Goal: Download file/media

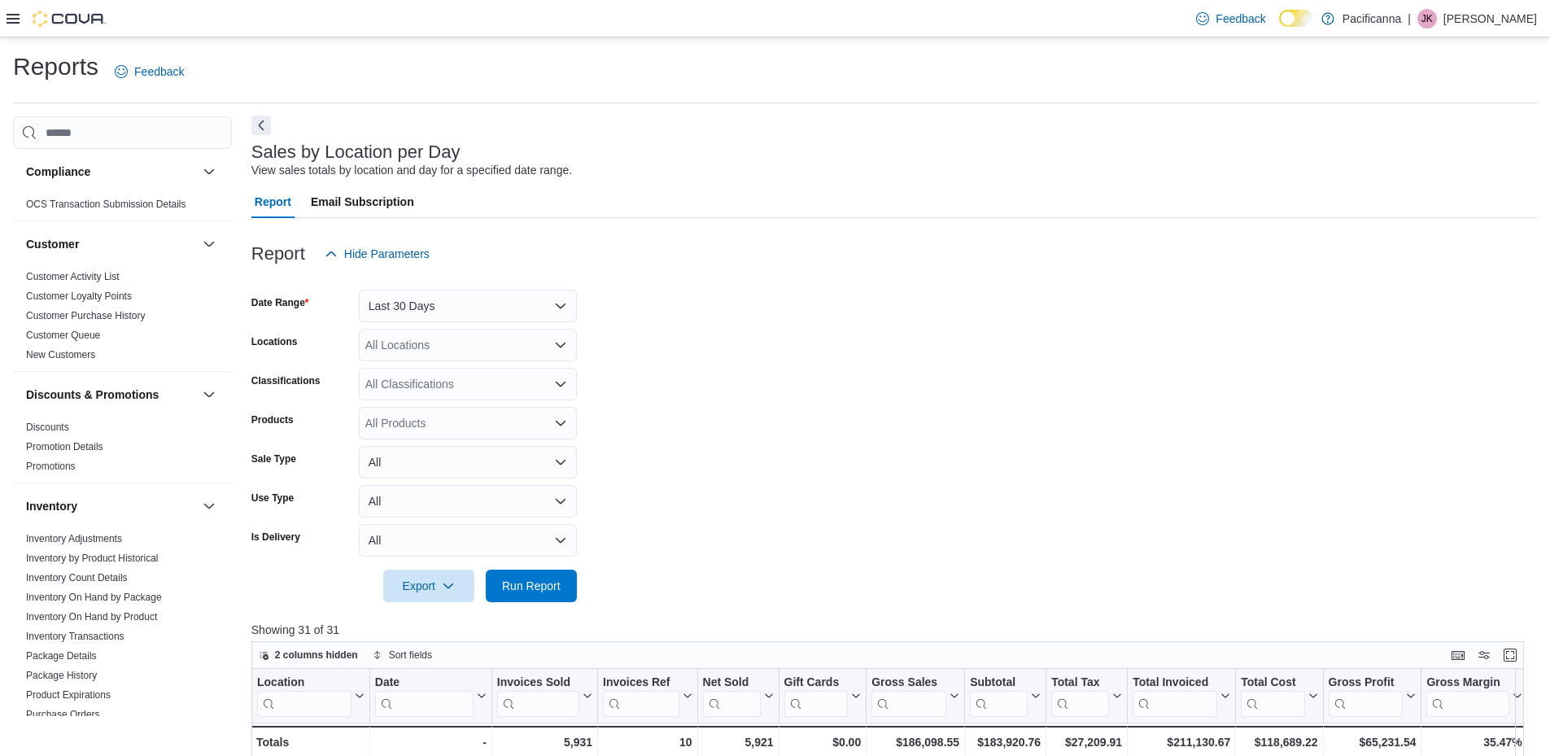
click at [260, 122] on button "Next" at bounding box center [261, 126] width 20 height 20
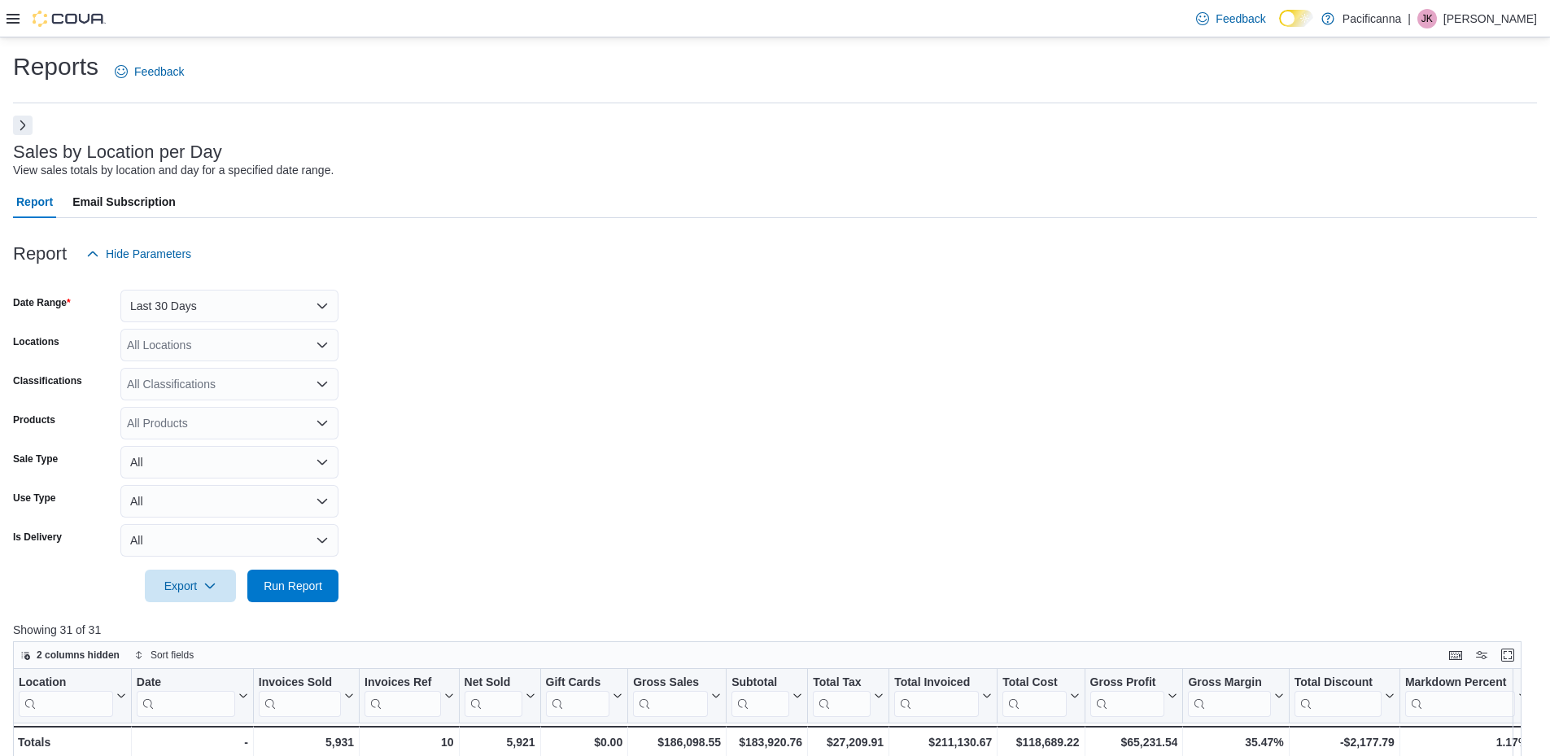
click at [26, 130] on button "Next" at bounding box center [23, 126] width 20 height 20
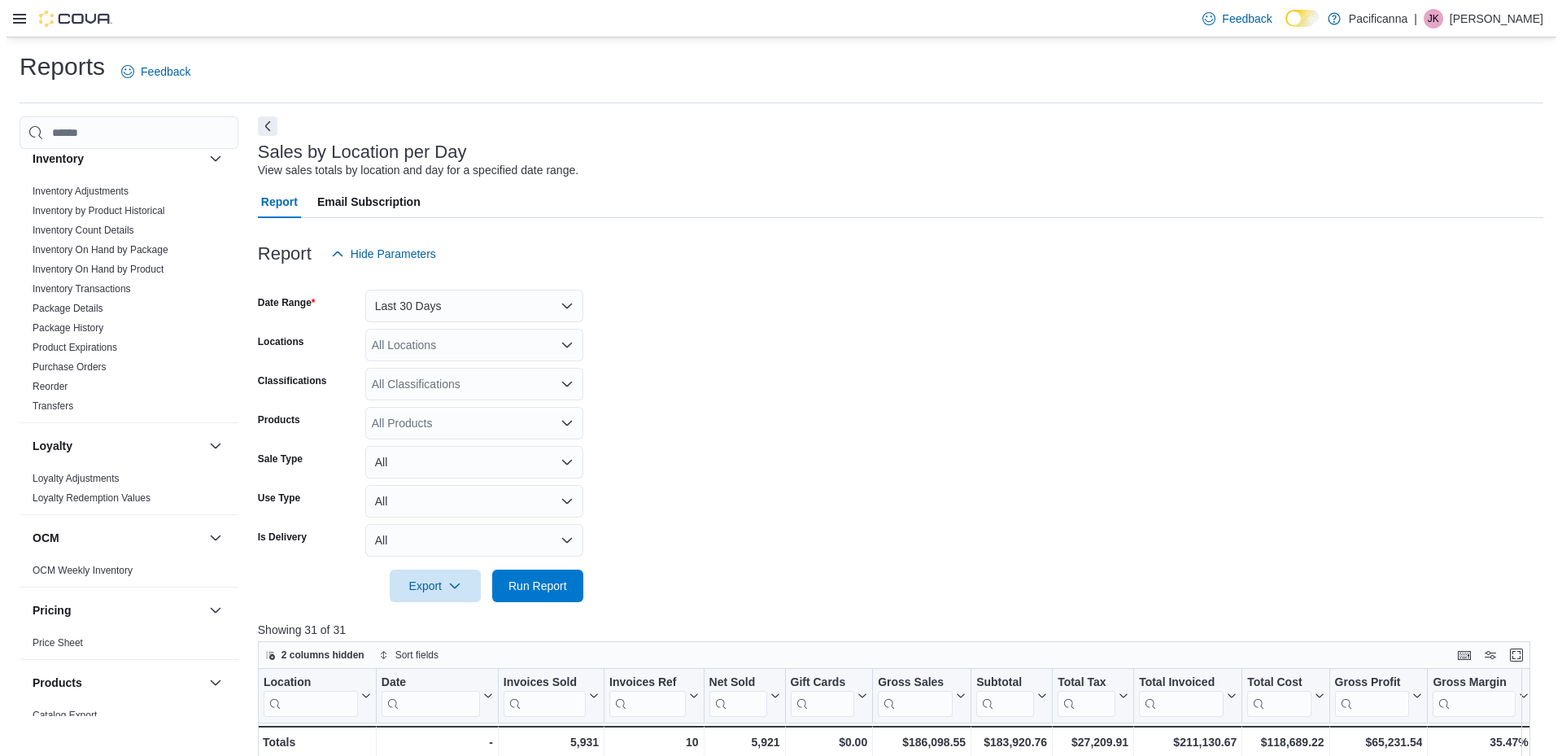
scroll to position [329, 0]
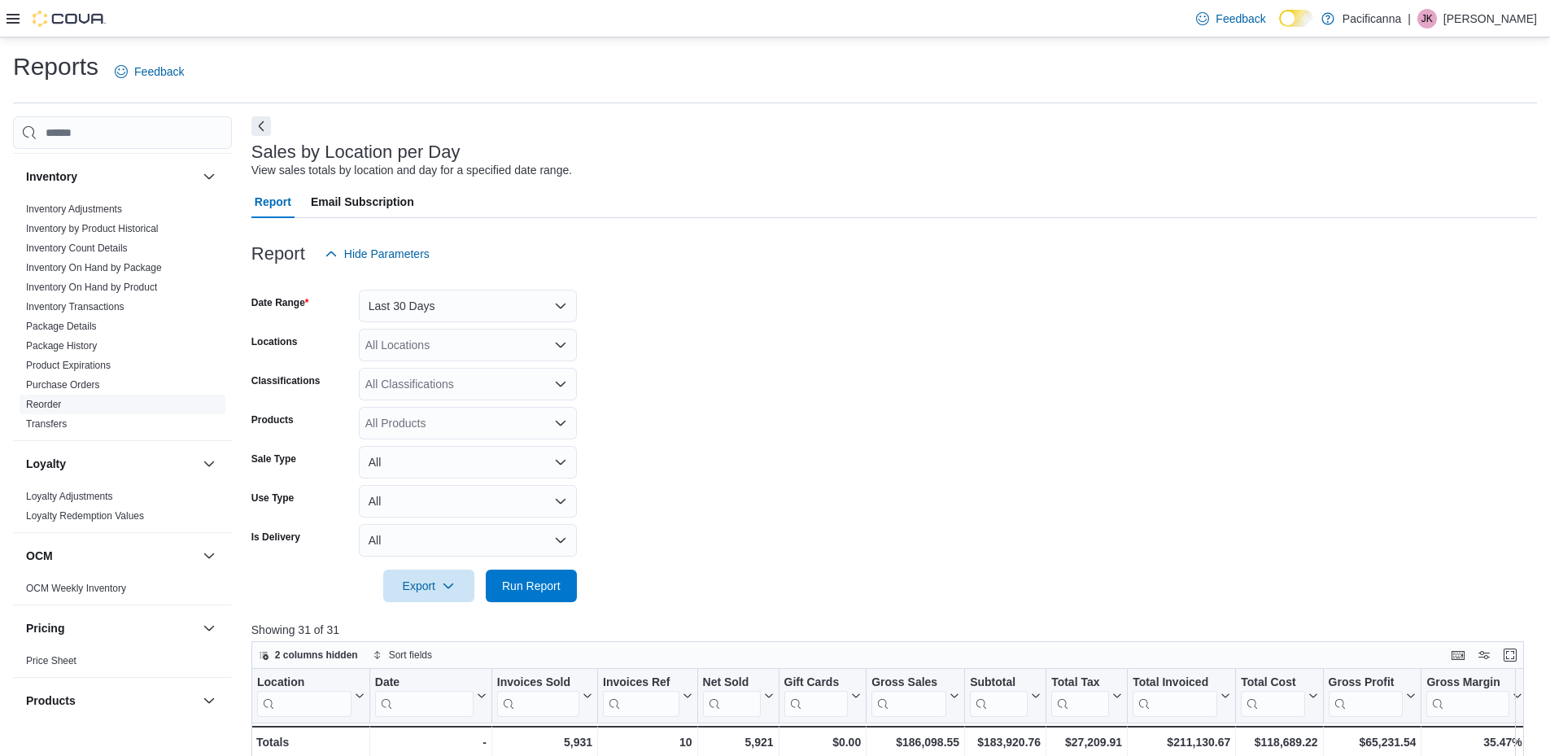
click at [49, 406] on link "Reorder" at bounding box center [43, 404] width 35 height 11
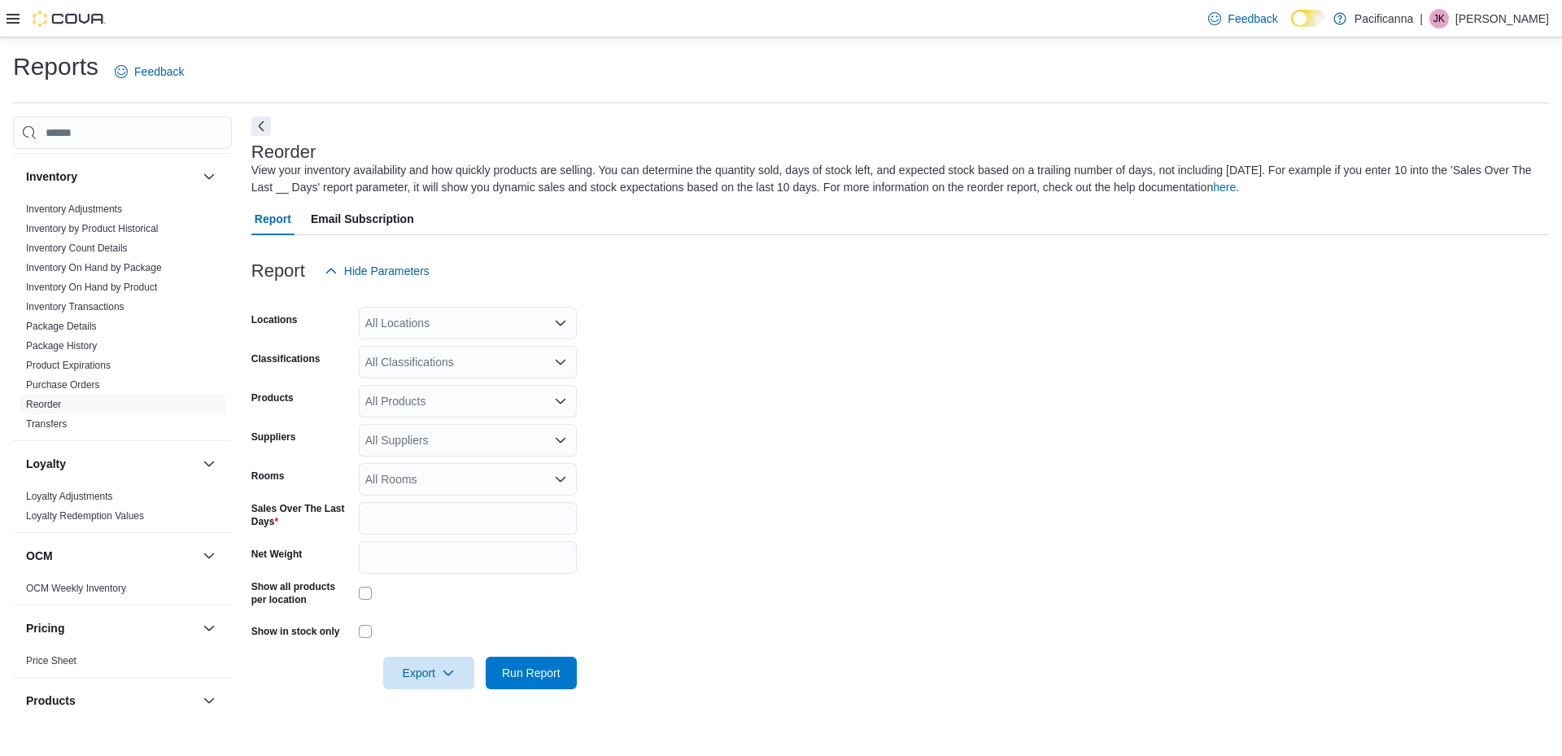
click at [566, 442] on icon "Open list of options" at bounding box center [560, 440] width 13 height 13
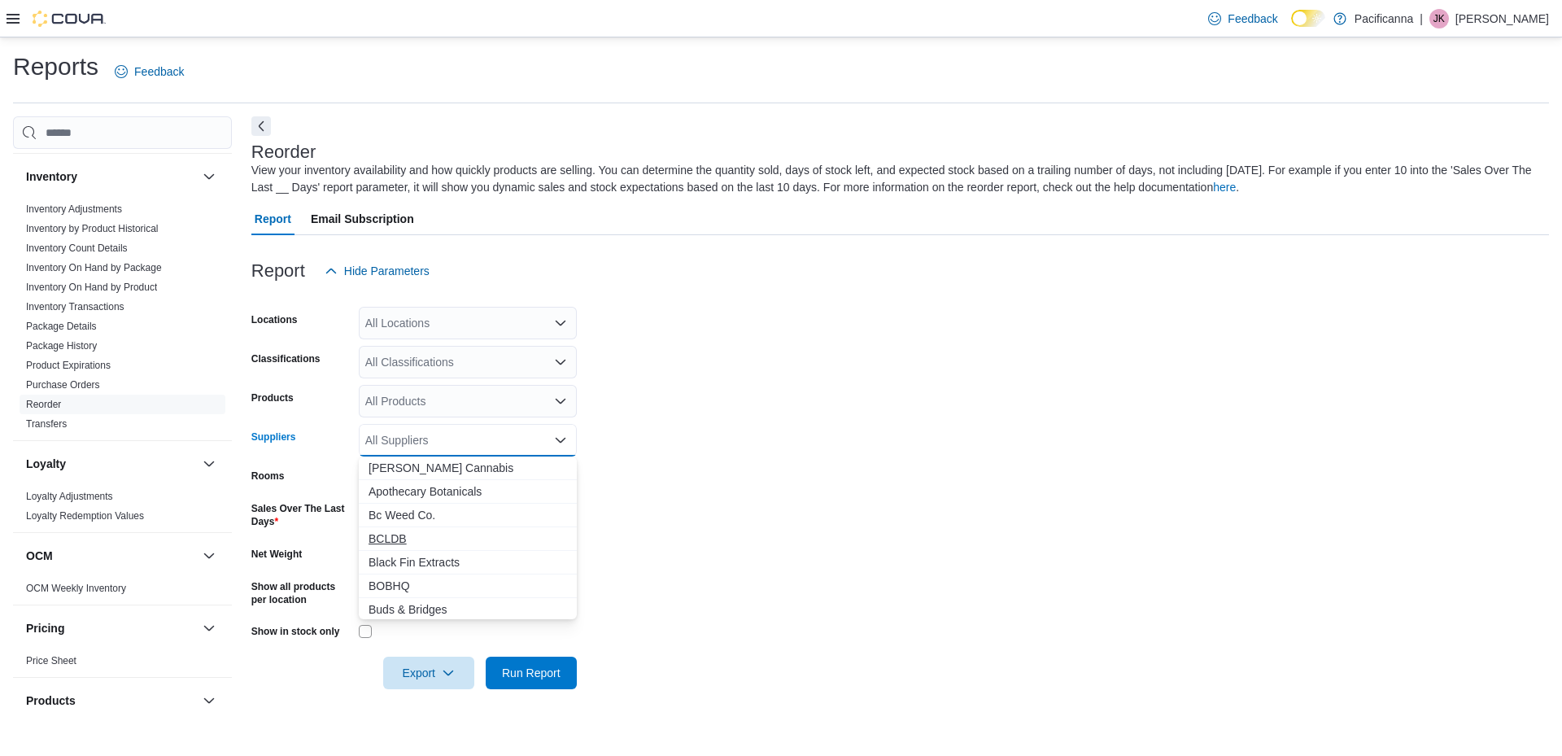
click at [427, 532] on span "BCLDB" at bounding box center [468, 538] width 198 height 16
click at [455, 666] on span "Export" at bounding box center [429, 672] width 72 height 33
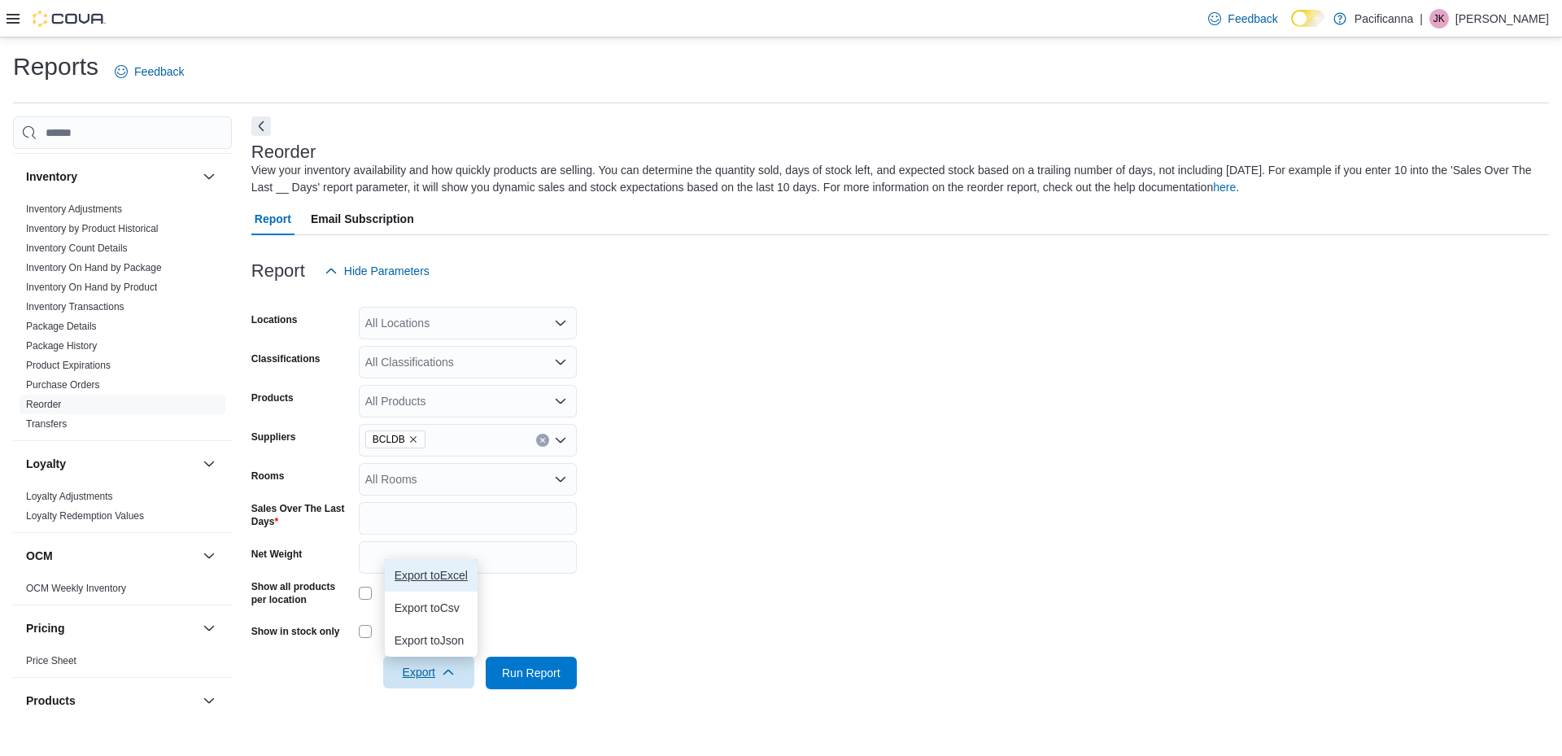
click at [447, 570] on span "Export to Excel" at bounding box center [431, 575] width 73 height 13
click at [453, 668] on icon "button" at bounding box center [448, 671] width 13 height 13
click at [415, 671] on span "Export" at bounding box center [429, 672] width 72 height 33
click at [412, 665] on span "Export" at bounding box center [429, 672] width 72 height 33
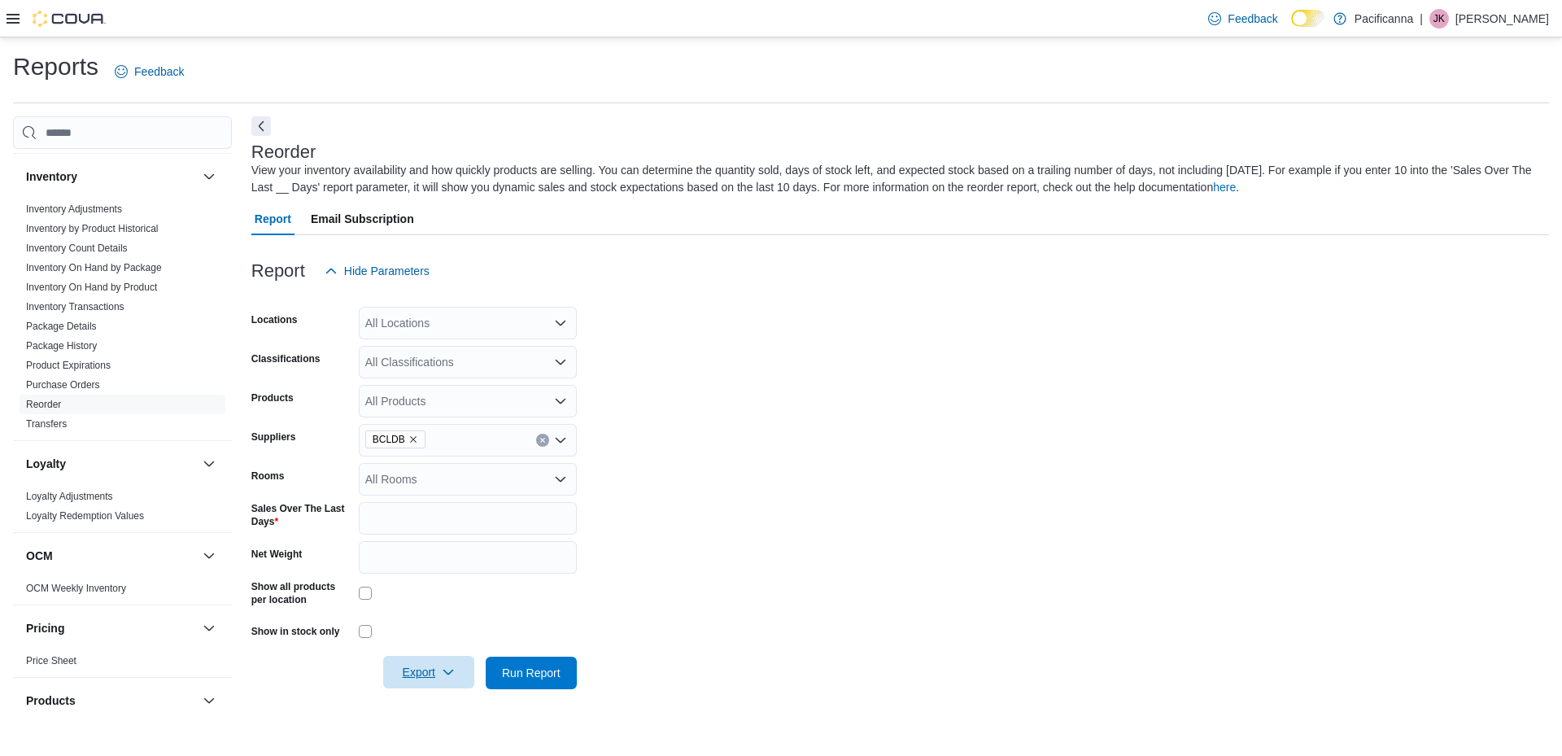
click at [412, 677] on span "Export" at bounding box center [429, 672] width 72 height 33
click at [443, 580] on span "Export to Excel" at bounding box center [431, 575] width 73 height 13
click at [412, 667] on span "Export" at bounding box center [429, 672] width 72 height 33
click at [429, 582] on span "Export to Excel" at bounding box center [431, 575] width 73 height 13
